Goal: Information Seeking & Learning: Obtain resource

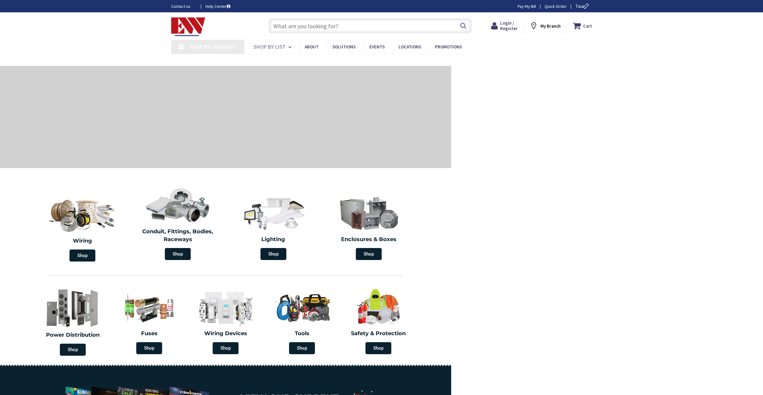
type input "[STREET_ADDRESS]"
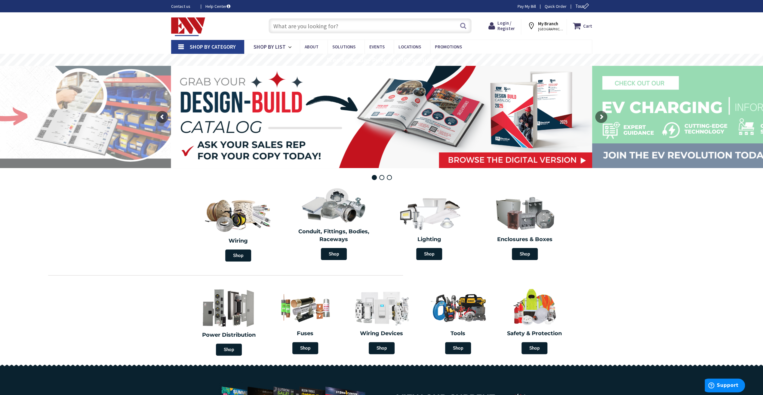
click at [518, 44] on nav "Shop By Category Conduit and Fittings Cable Tray & Accessories Cable Trays Cabl…" at bounding box center [381, 47] width 421 height 14
click at [506, 22] on span "Login / Register" at bounding box center [505, 25] width 17 height 11
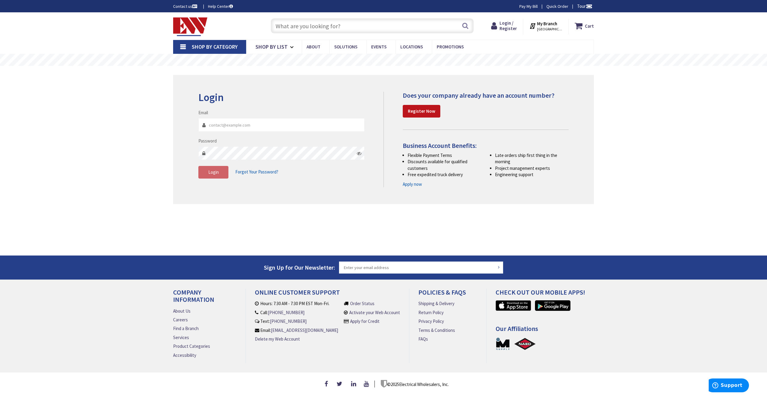
click at [265, 128] on input "Email" at bounding box center [281, 125] width 166 height 14
type input "michael.nizzardo@nandselectric.com"
click at [218, 171] on span "Login" at bounding box center [213, 172] width 11 height 6
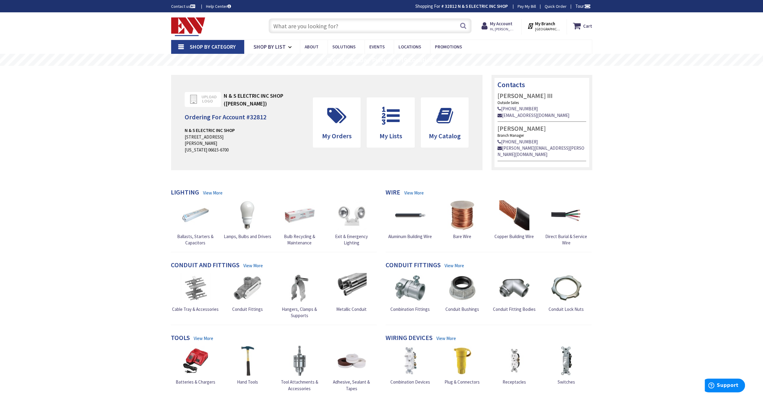
click at [307, 26] on input "text" at bounding box center [370, 25] width 203 height 15
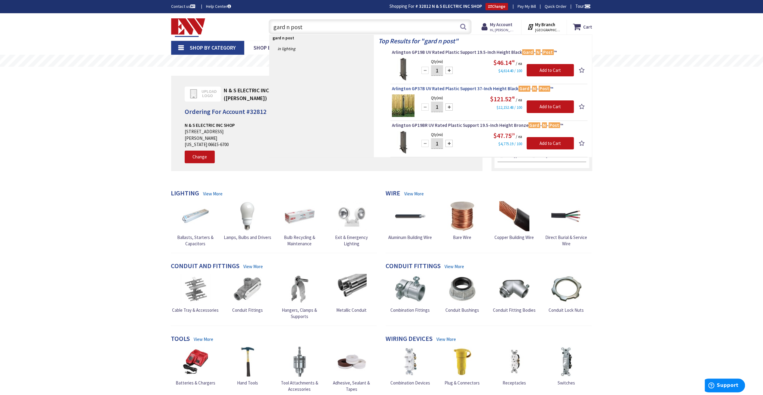
type input "gard n post"
click at [443, 88] on span "Arlington GP37B UV Rated Plastic Support 37-Inch Height Black Gard - N - Post ™" at bounding box center [489, 89] width 194 height 6
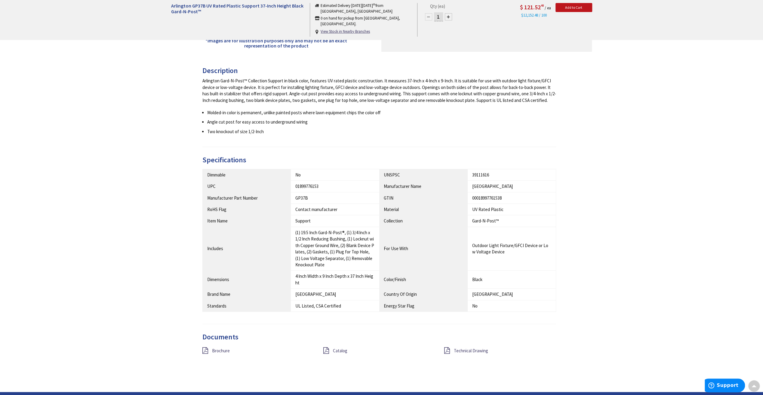
scroll to position [331, 0]
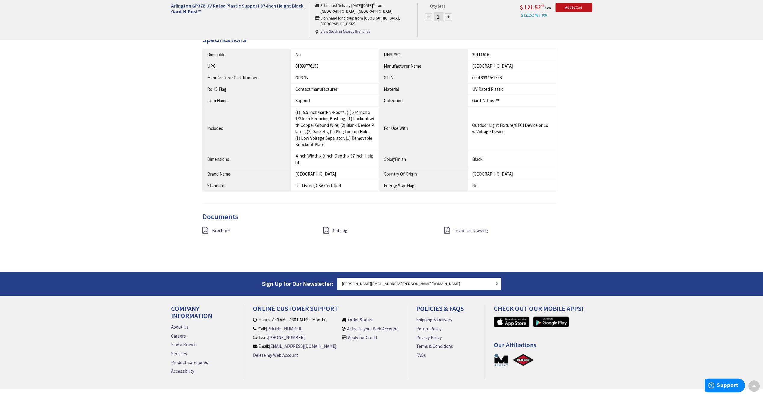
click at [457, 230] on span "Technical Drawing" at bounding box center [471, 231] width 34 height 6
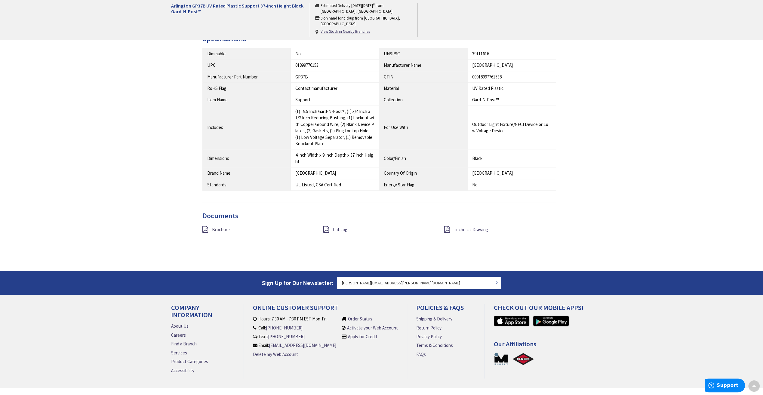
click at [213, 229] on span "Brochure" at bounding box center [221, 230] width 18 height 6
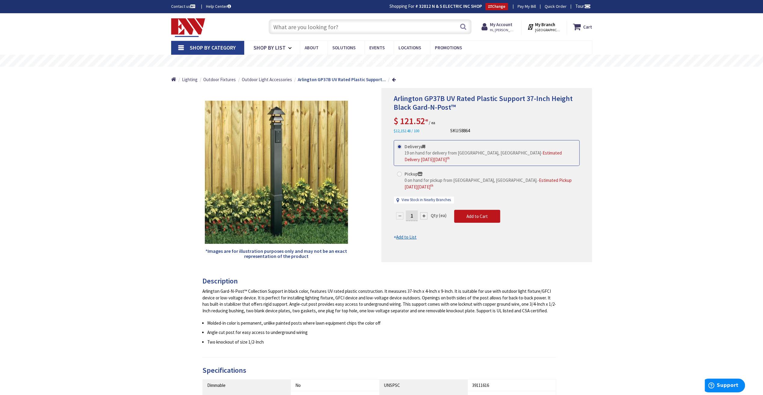
click at [355, 23] on input "text" at bounding box center [370, 26] width 203 height 15
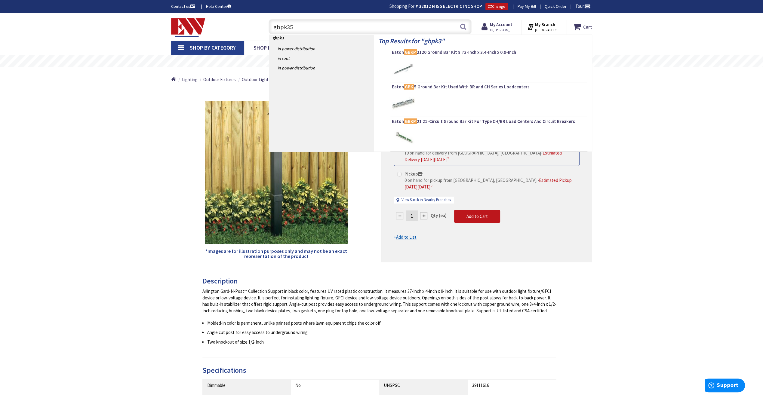
type input "gbpk356"
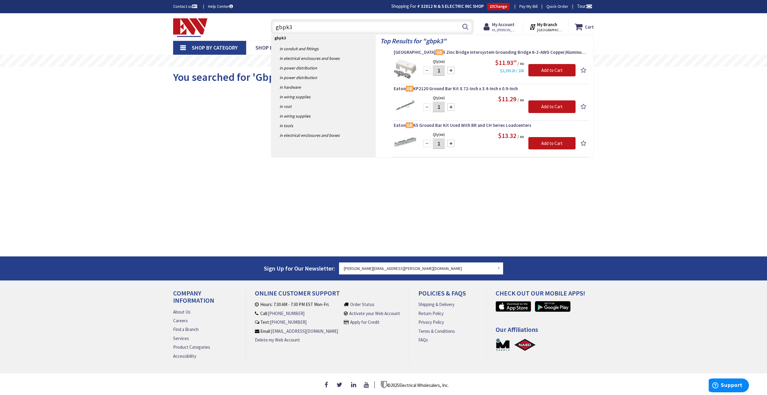
type input "gbpk35"
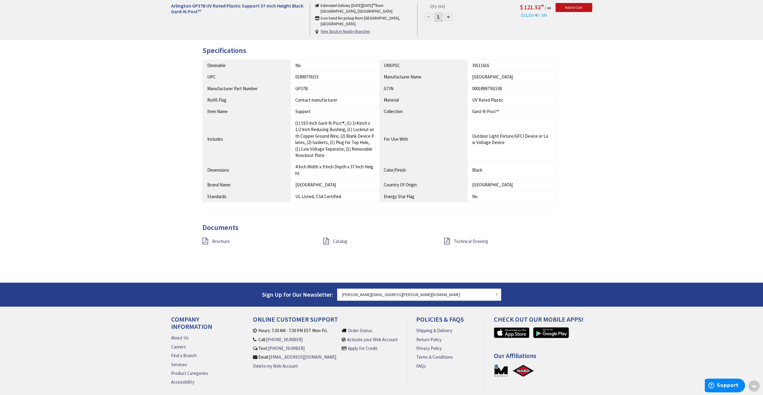
scroll to position [347, 0]
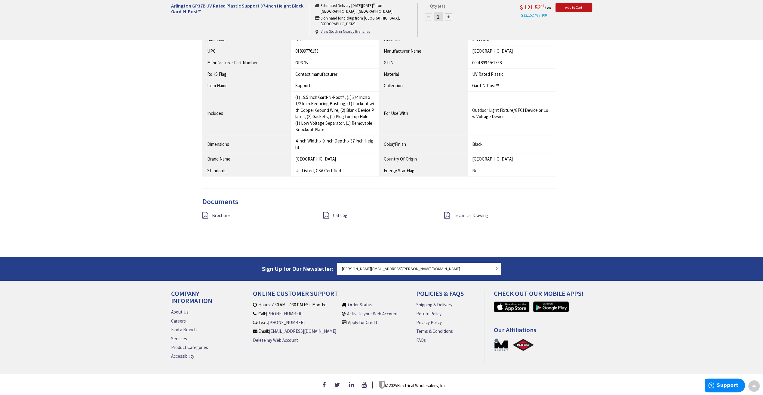
click at [471, 213] on span "Technical Drawing" at bounding box center [471, 216] width 34 height 6
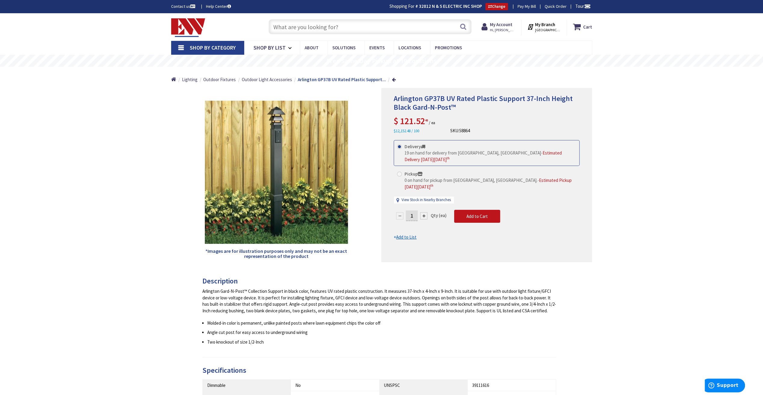
click at [140, 132] on div "Arlington GP37B UV Rated Plastic Support 37-Inch Height Black Gard-N-Post™ Esti…" at bounding box center [381, 377] width 763 height 728
